Goal: Information Seeking & Learning: Learn about a topic

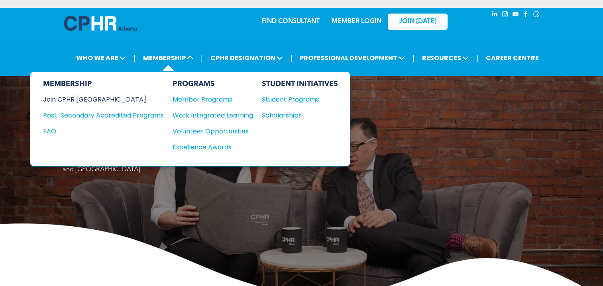
click at [81, 96] on div "Join CPHR [GEOGRAPHIC_DATA]" at bounding box center [97, 100] width 109 height 10
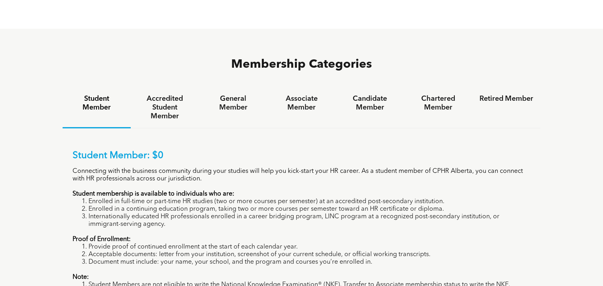
scroll to position [479, 0]
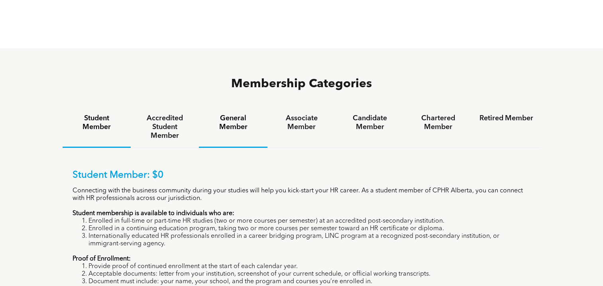
click at [229, 114] on h4 "General Member" at bounding box center [233, 123] width 54 height 18
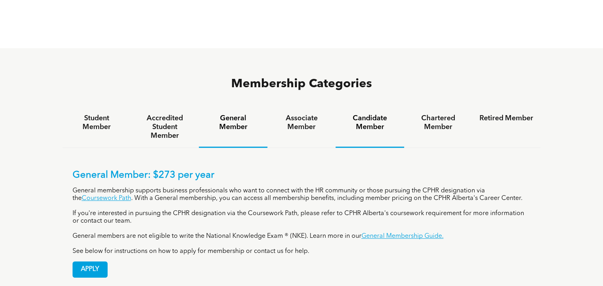
click at [366, 114] on h4 "Candidate Member" at bounding box center [370, 123] width 54 height 18
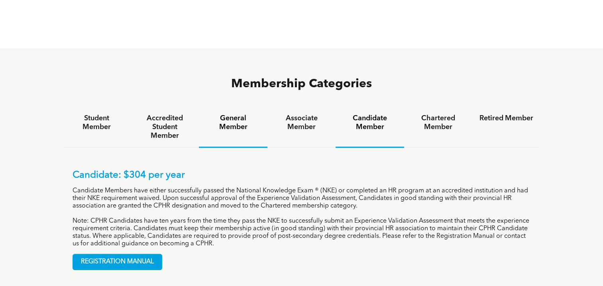
click at [233, 114] on h4 "General Member" at bounding box center [233, 123] width 54 height 18
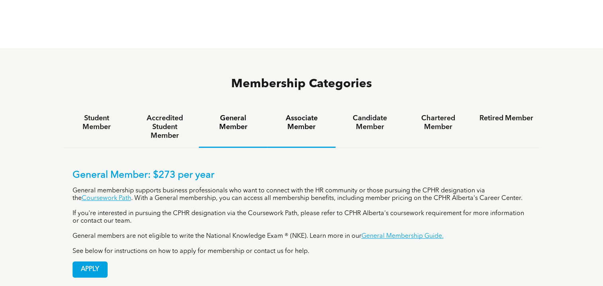
click at [299, 114] on h4 "Associate Member" at bounding box center [302, 123] width 54 height 18
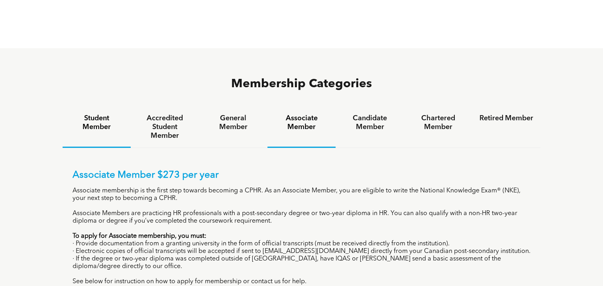
click at [98, 114] on h4 "Student Member" at bounding box center [97, 123] width 54 height 18
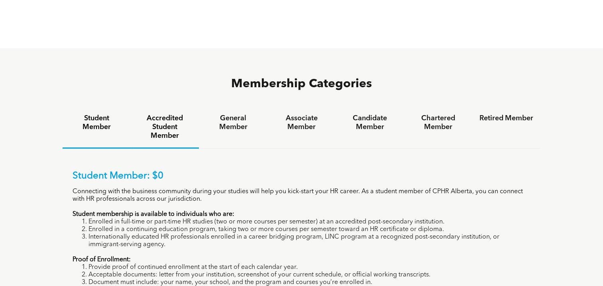
click at [160, 114] on h4 "Accredited Student Member" at bounding box center [165, 127] width 54 height 26
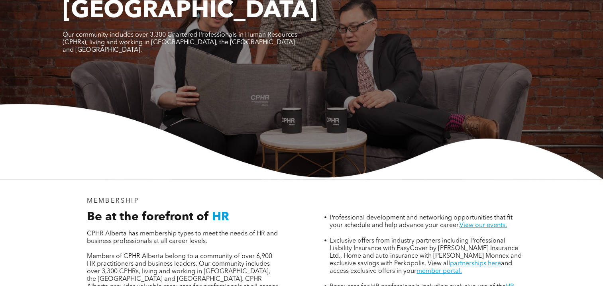
scroll to position [0, 0]
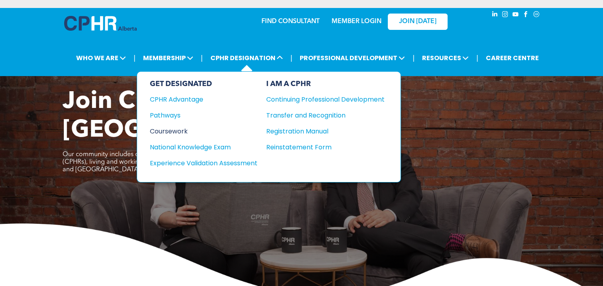
click at [170, 129] on div "Coursework" at bounding box center [198, 131] width 97 height 10
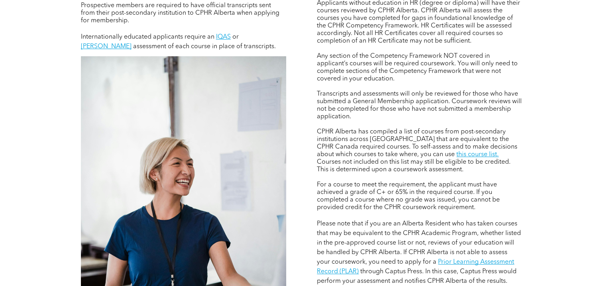
scroll to position [598, 0]
click at [457, 155] on link "this course list." at bounding box center [478, 154] width 42 height 6
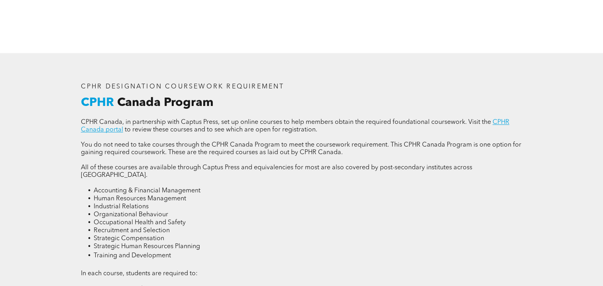
scroll to position [997, 0]
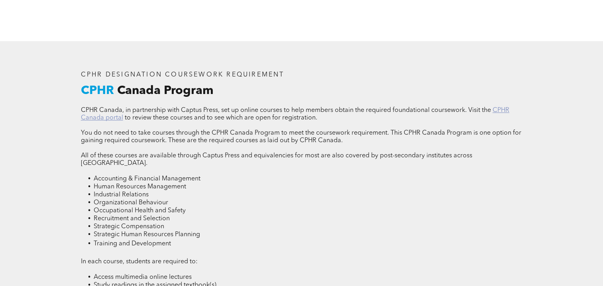
click at [105, 110] on link "CPHR Canada portal" at bounding box center [295, 114] width 429 height 14
